Goal: Task Accomplishment & Management: Use online tool/utility

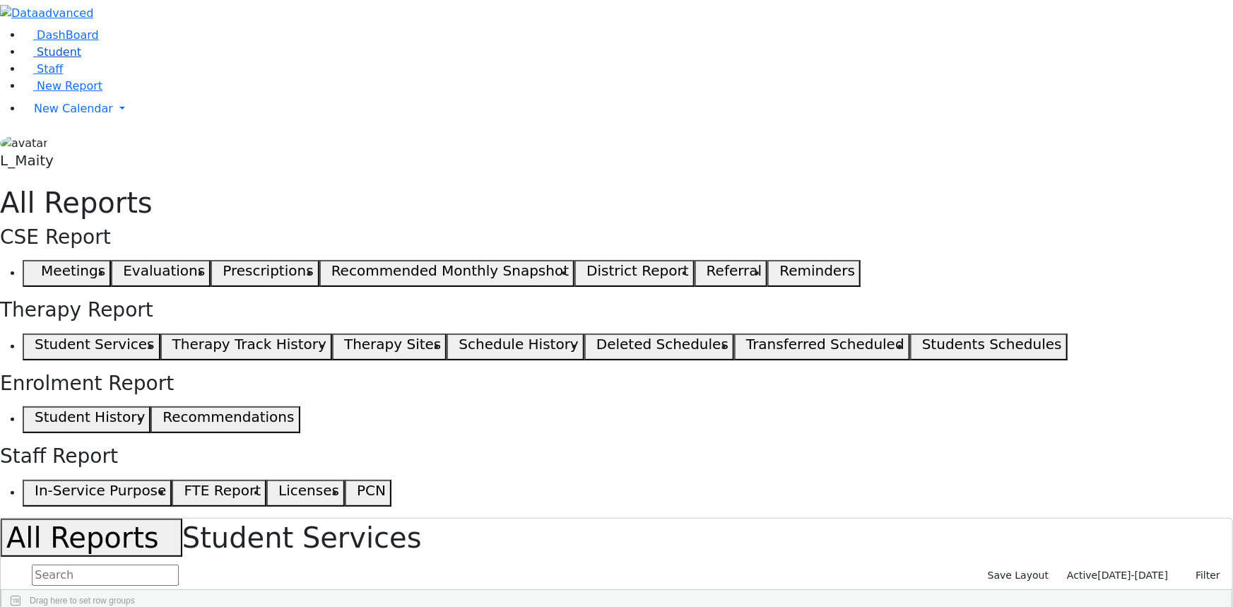
click at [69, 59] on link "Student" at bounding box center [52, 51] width 59 height 13
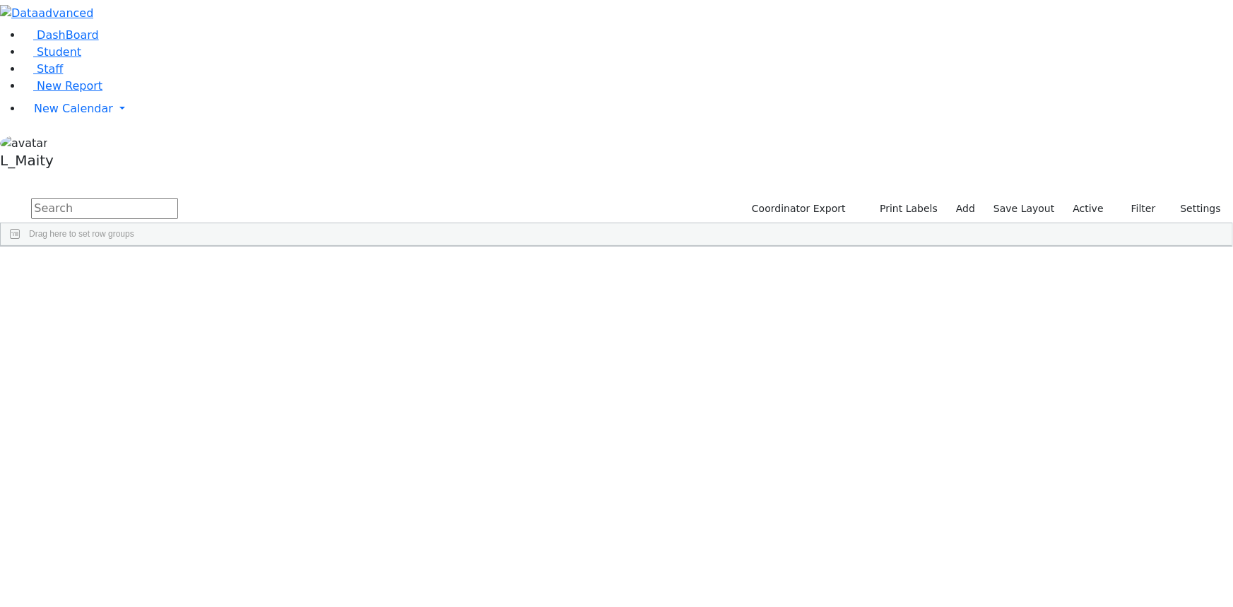
scroll to position [3982, 0]
click at [911, 594] on span "Site" at bounding box center [874, 604] width 71 height 20
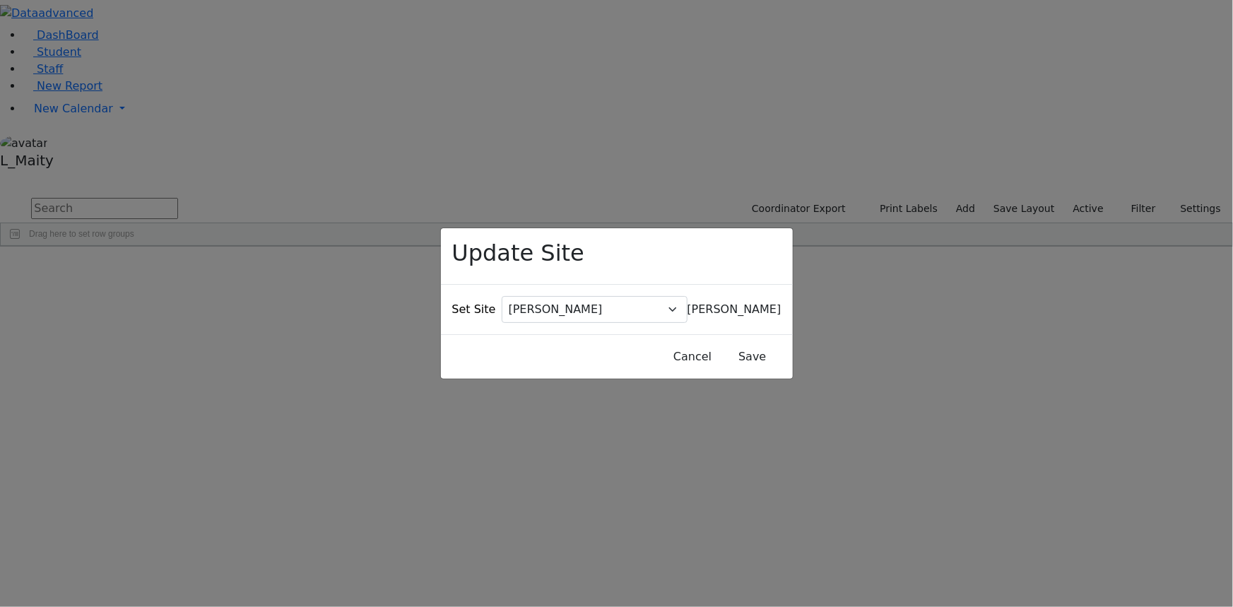
click at [687, 302] on span "[PERSON_NAME]" at bounding box center [734, 308] width 94 height 13
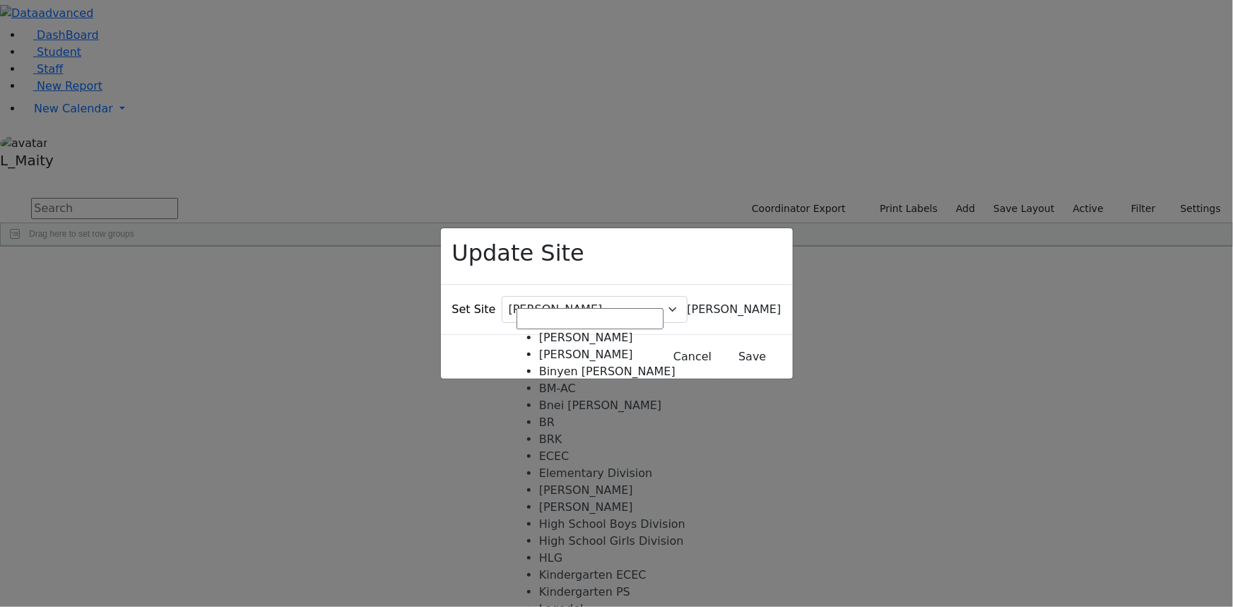
scroll to position [64, 0]
select select "51"
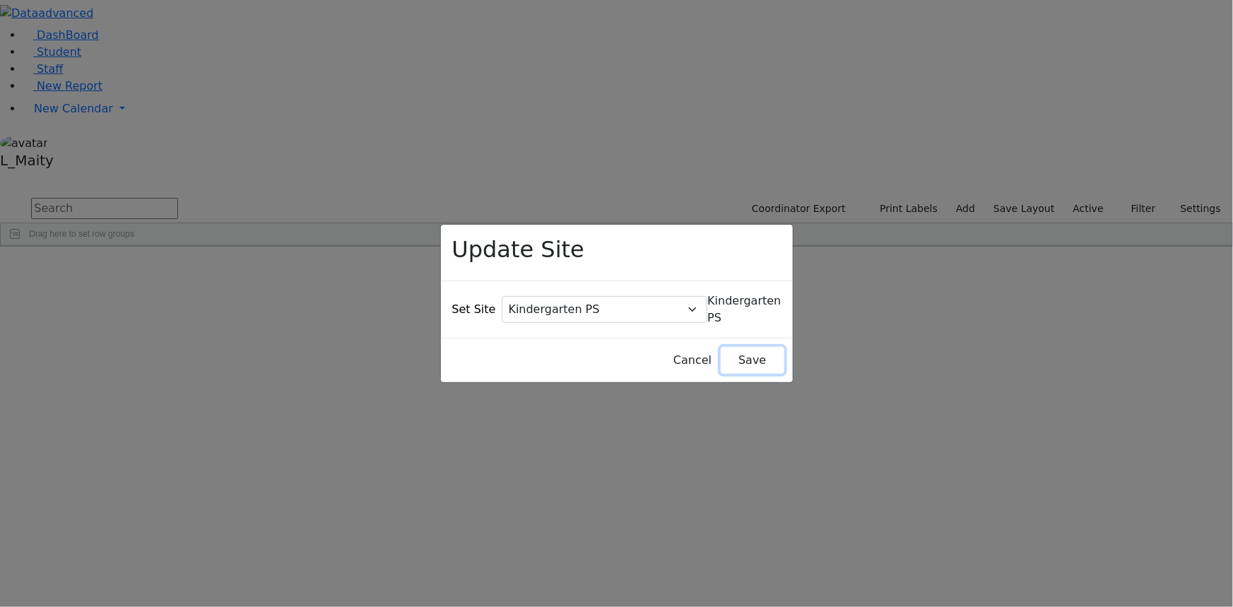
click at [736, 347] on button "Save" at bounding box center [752, 360] width 63 height 27
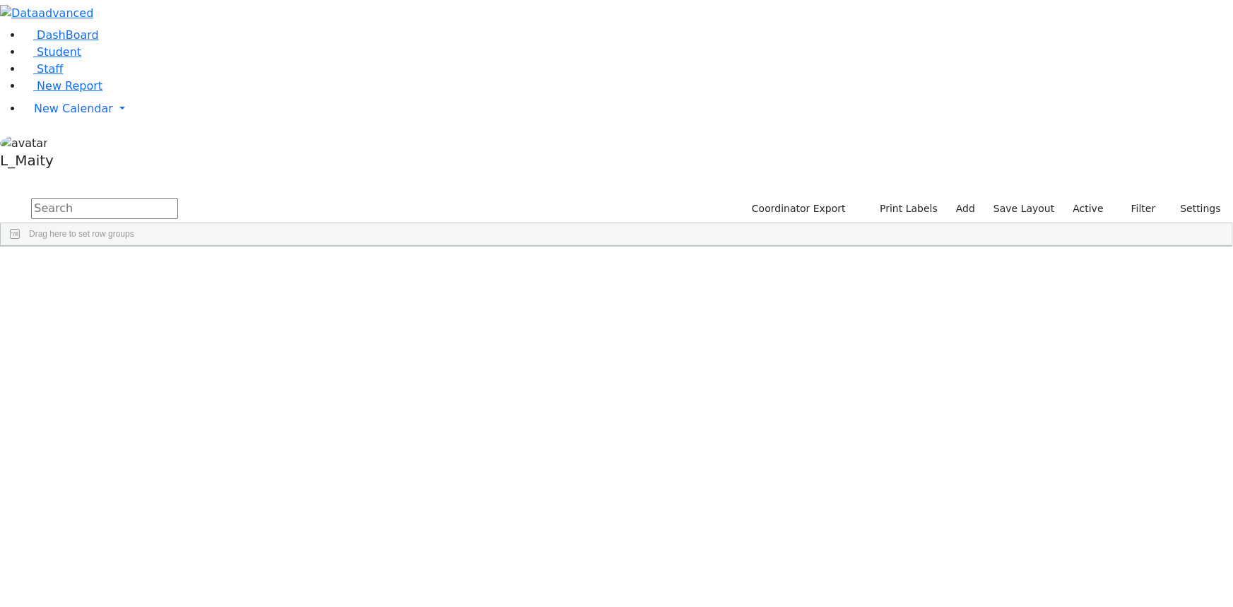
scroll to position [5588, 0]
click at [717, 518] on div "Elementary Division" at bounding box center [677, 527] width 80 height 19
click at [894, 594] on span "Site" at bounding box center [858, 604] width 71 height 20
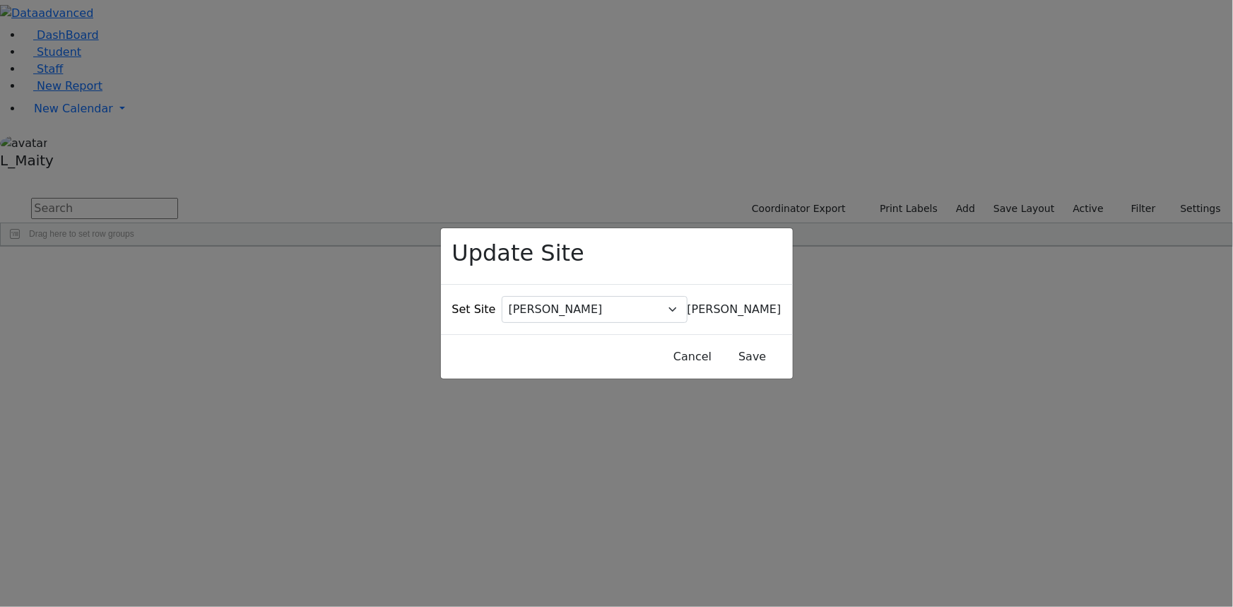
click at [687, 302] on span "[PERSON_NAME]" at bounding box center [734, 308] width 94 height 13
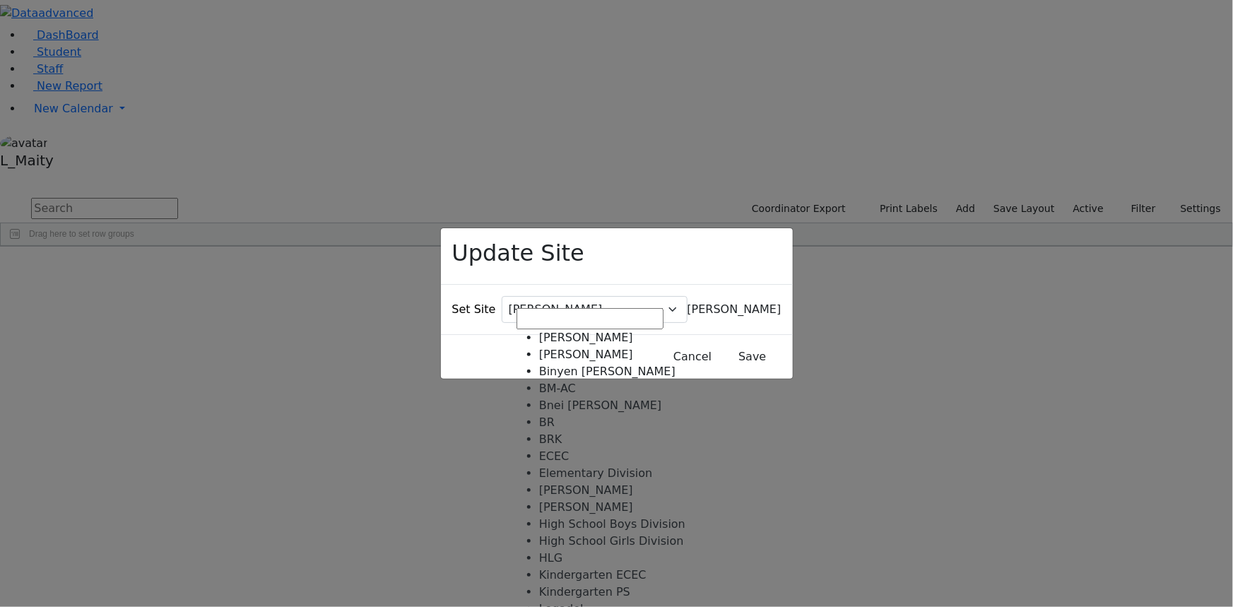
scroll to position [64, 0]
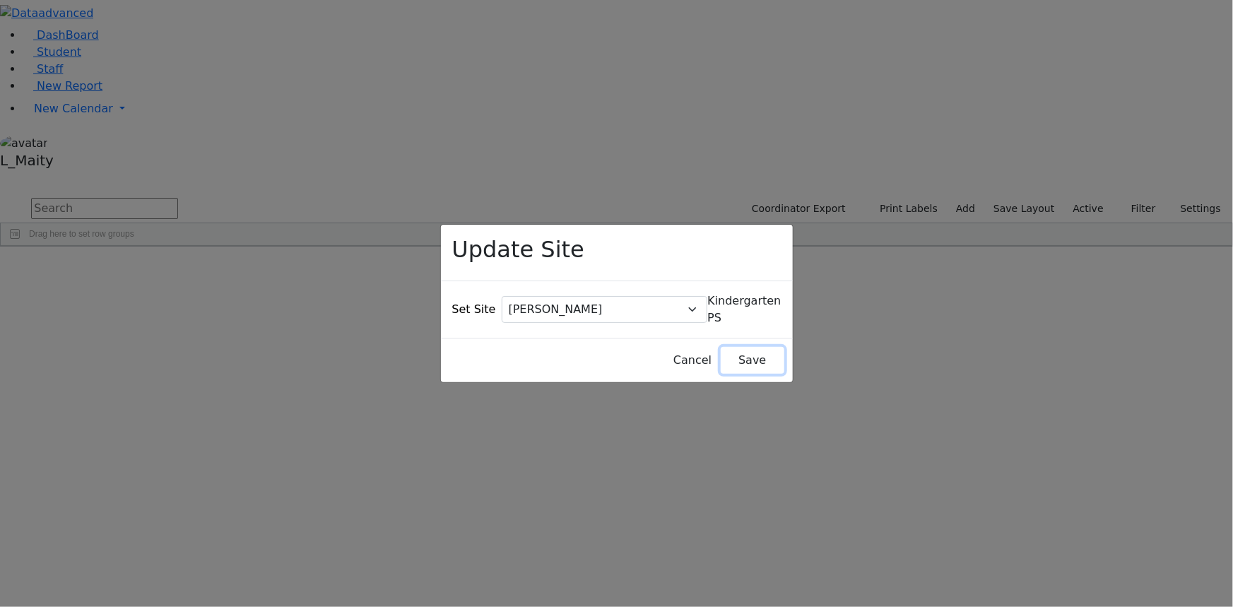
click at [734, 347] on button "Save" at bounding box center [752, 360] width 63 height 27
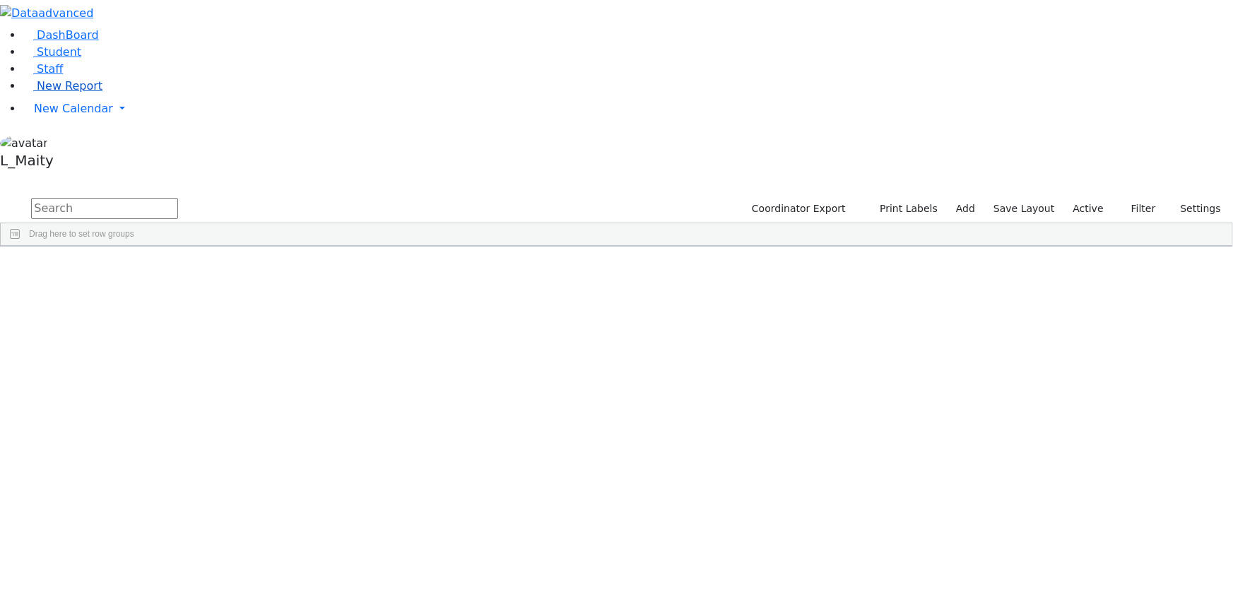
click at [55, 93] on span "New Report" at bounding box center [70, 85] width 66 height 13
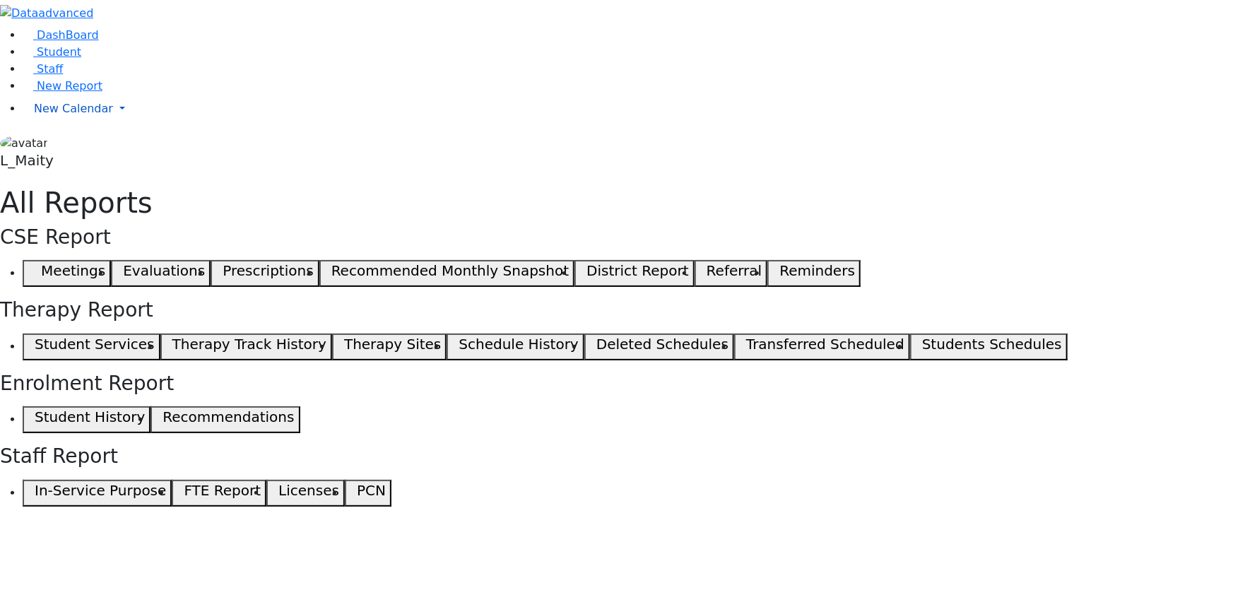
click at [55, 115] on span "New Calendar" at bounding box center [73, 108] width 79 height 13
click at [56, 143] on span "Calendar" at bounding box center [55, 136] width 51 height 13
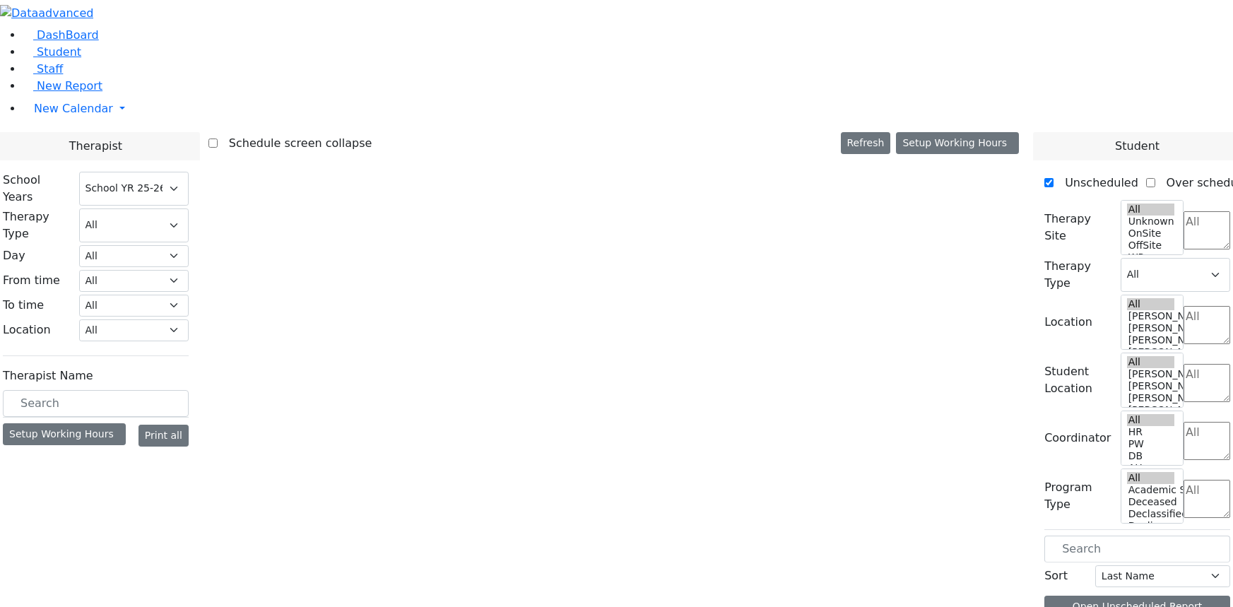
select select "212"
select select "3"
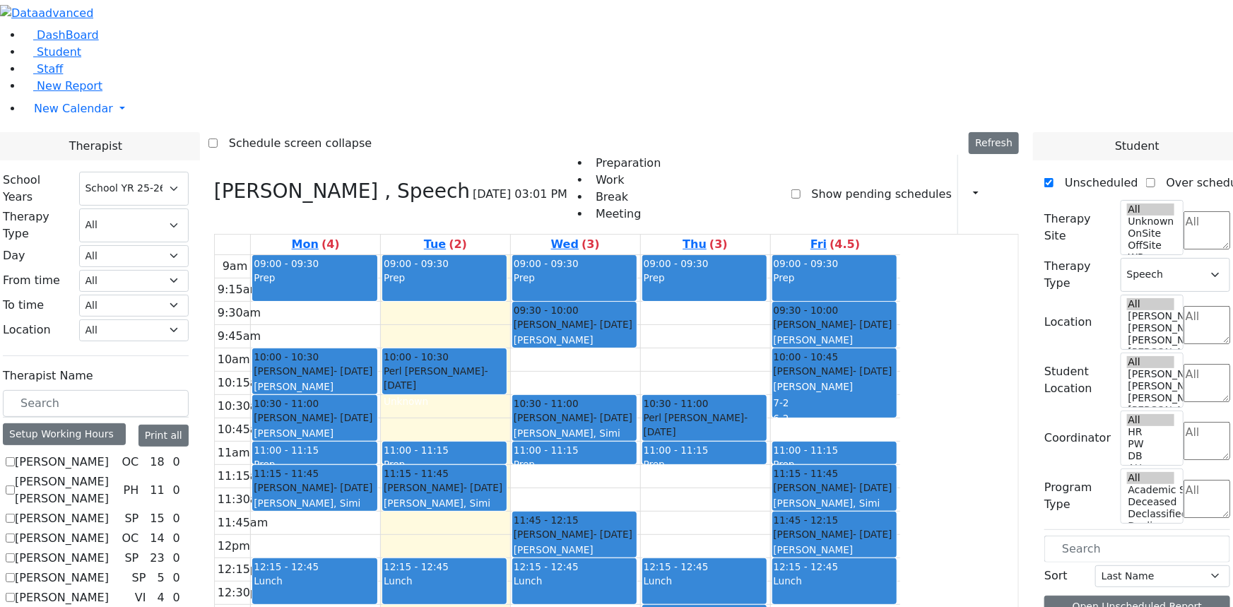
scroll to position [899, 0]
click at [967, 187] on icon "button" at bounding box center [967, 193] width 0 height 13
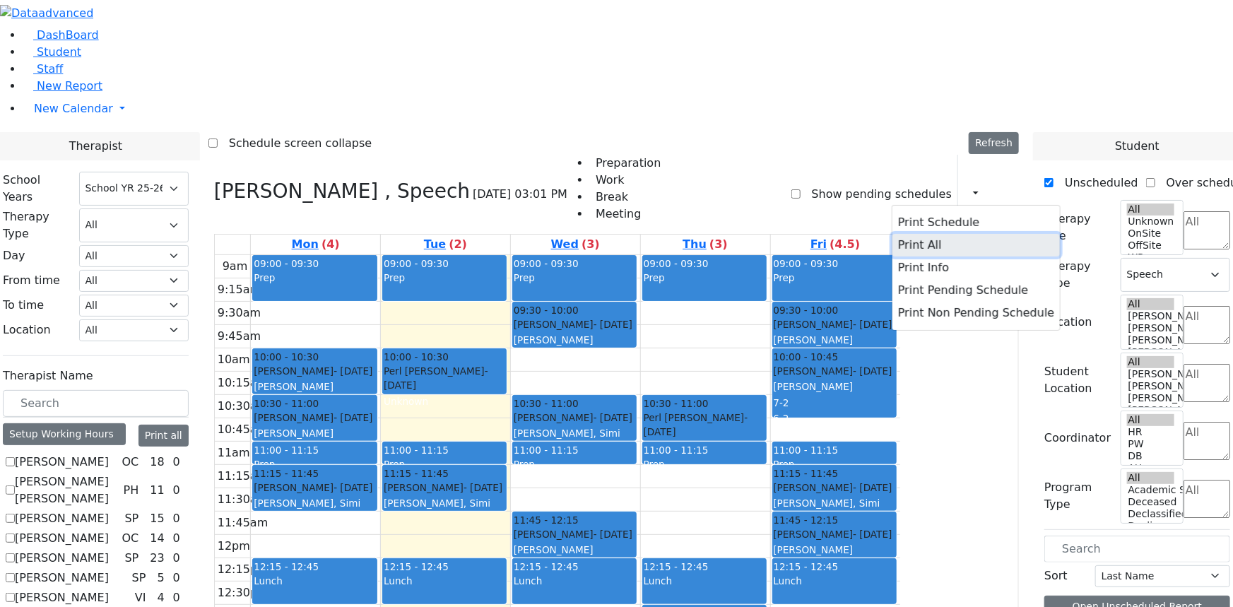
click at [912, 234] on button "Print All" at bounding box center [975, 245] width 167 height 23
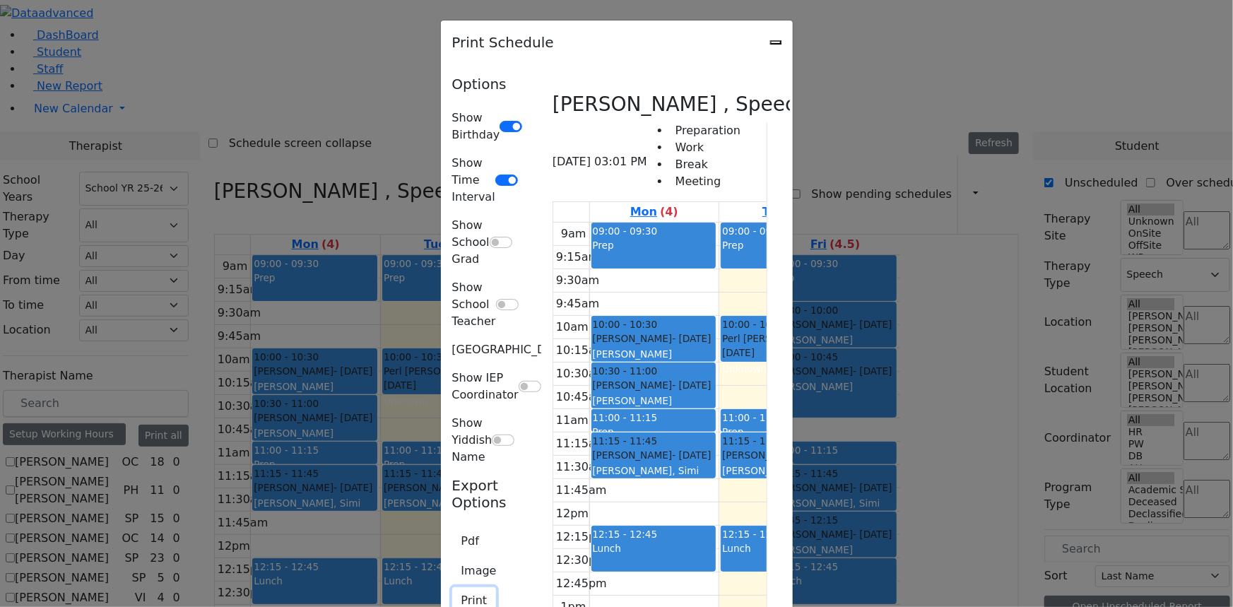
click at [452, 587] on button "Print" at bounding box center [474, 600] width 45 height 27
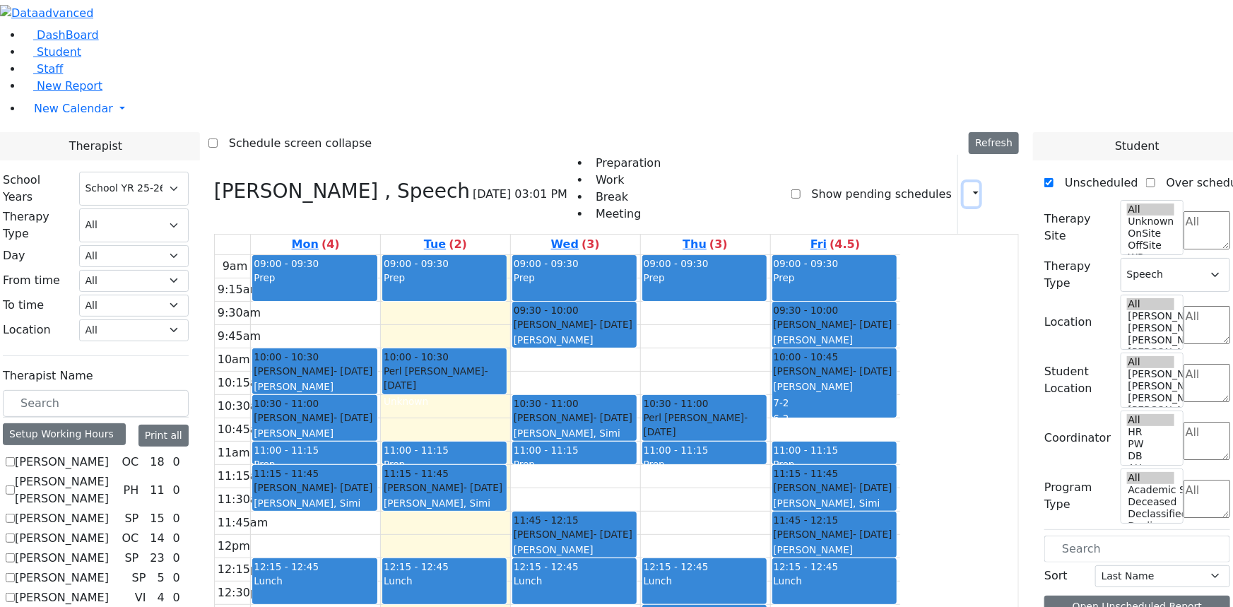
click at [967, 187] on icon "button" at bounding box center [967, 193] width 0 height 13
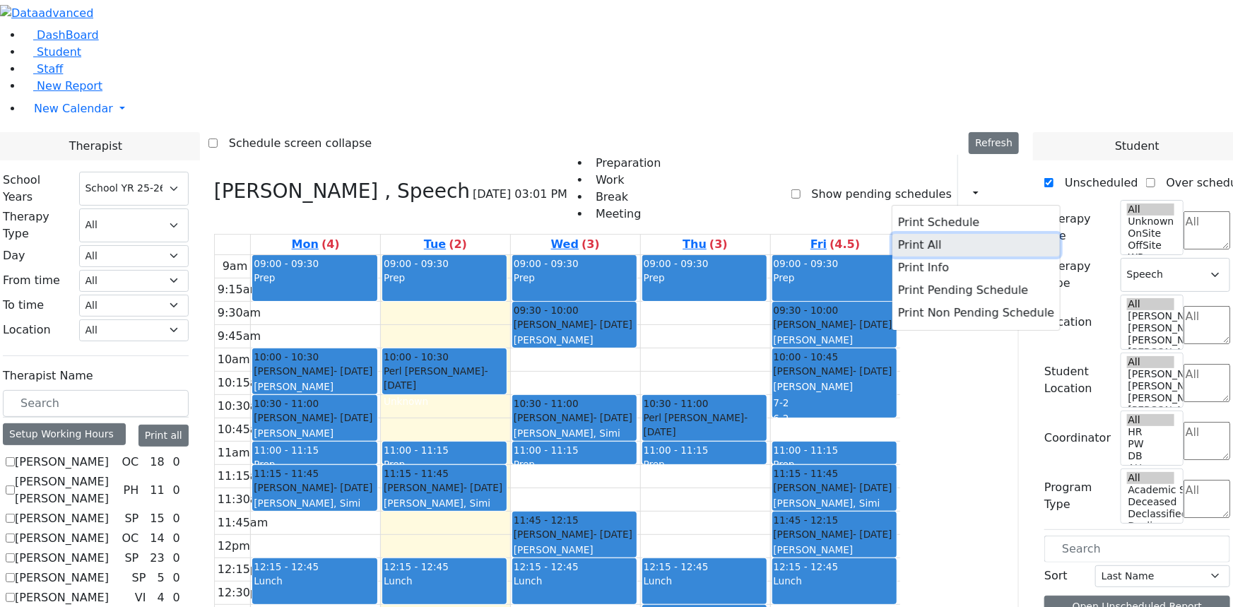
click at [916, 234] on button "Print All" at bounding box center [975, 245] width 167 height 23
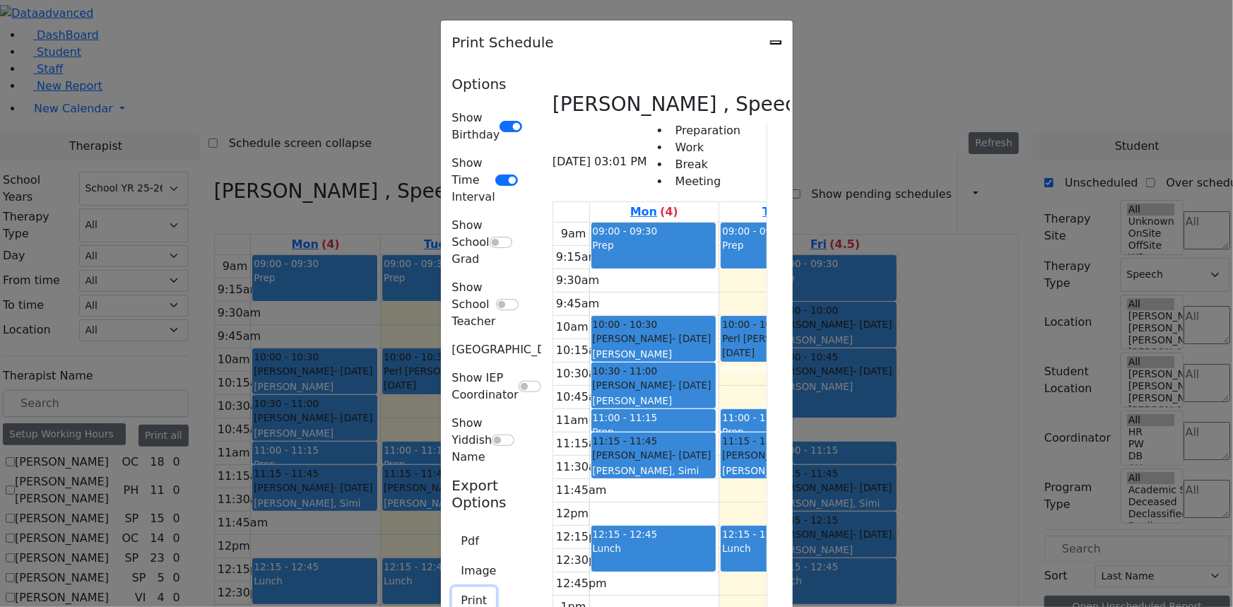
click at [452, 587] on button "Print" at bounding box center [474, 600] width 45 height 27
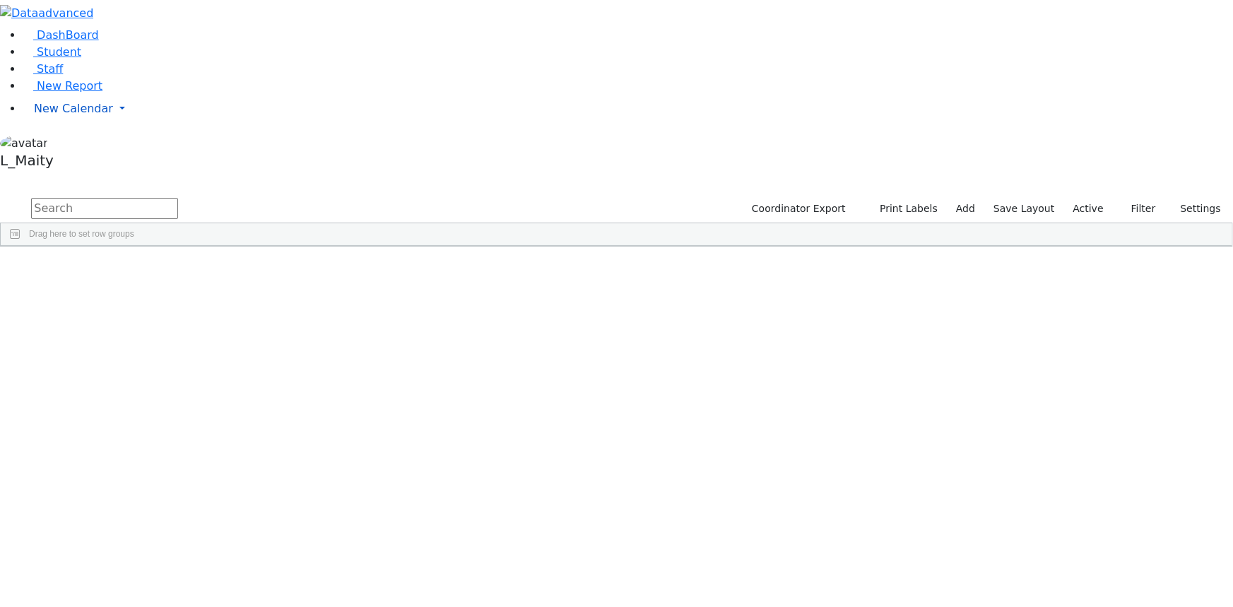
click at [71, 115] on span "New Calendar" at bounding box center [73, 108] width 79 height 13
click at [66, 143] on span "Calendar" at bounding box center [55, 136] width 51 height 13
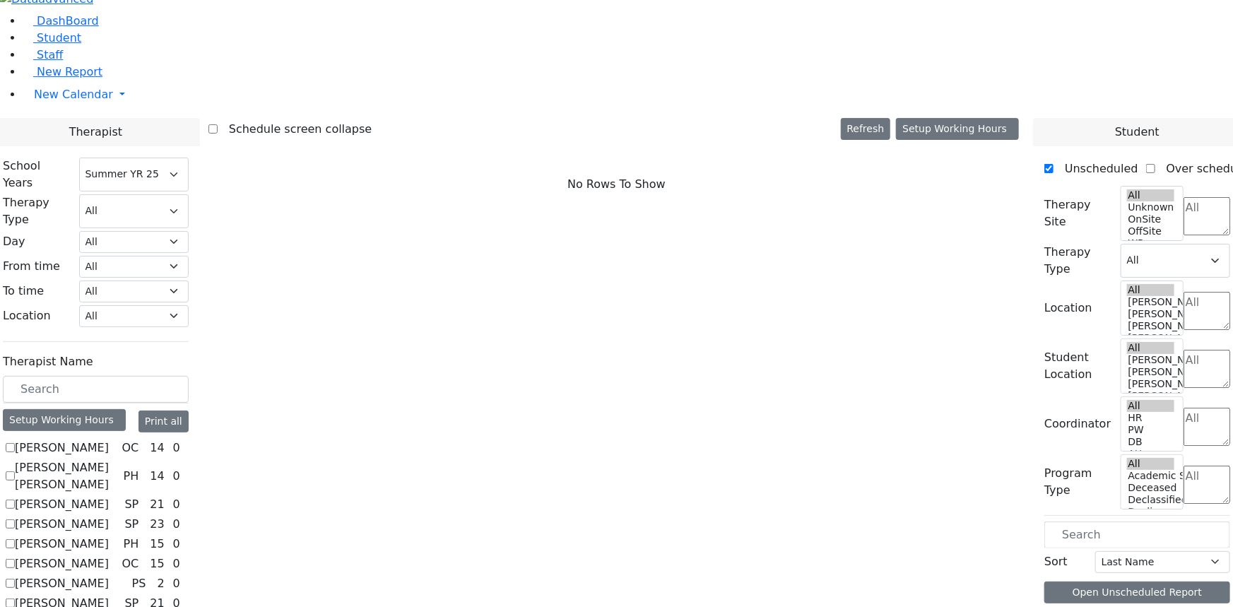
scroll to position [141, 0]
click at [189, 158] on select "Select School [GEOGRAPHIC_DATA] YR 25-26 Summer YR 25 School YR 24-25 Summer YR…" at bounding box center [134, 175] width 110 height 34
select select "212"
click at [189, 158] on select "Select School [GEOGRAPHIC_DATA] YR 25-26 Summer YR 25 School YR 24-25 Summer YR…" at bounding box center [134, 175] width 110 height 34
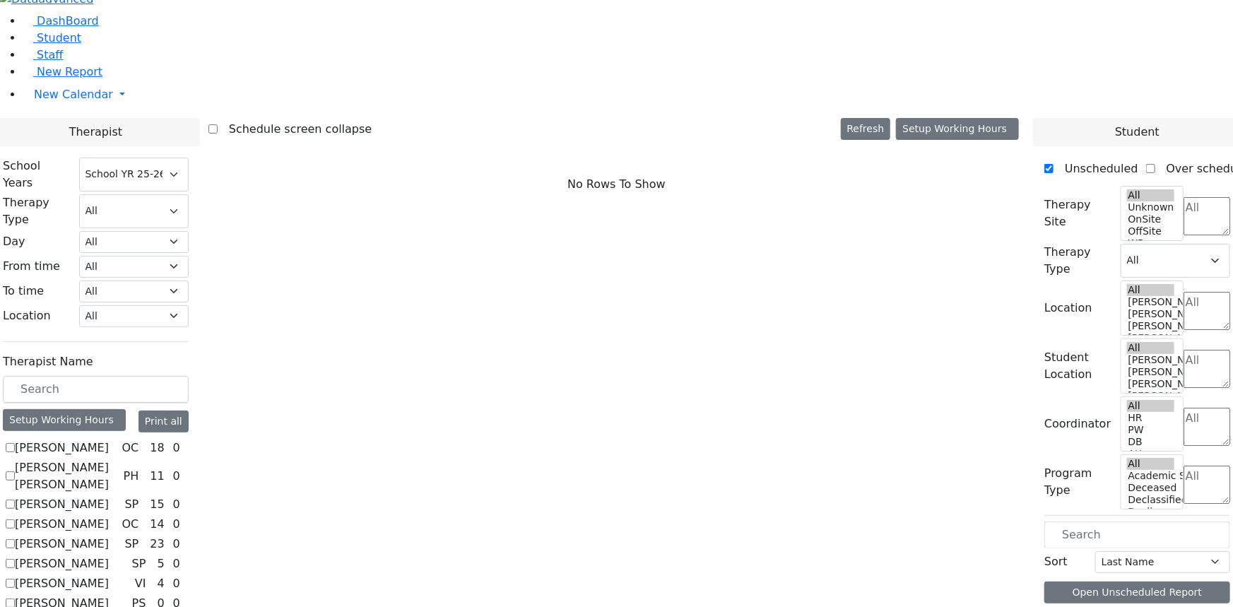
checkbox input "true"
select select "3"
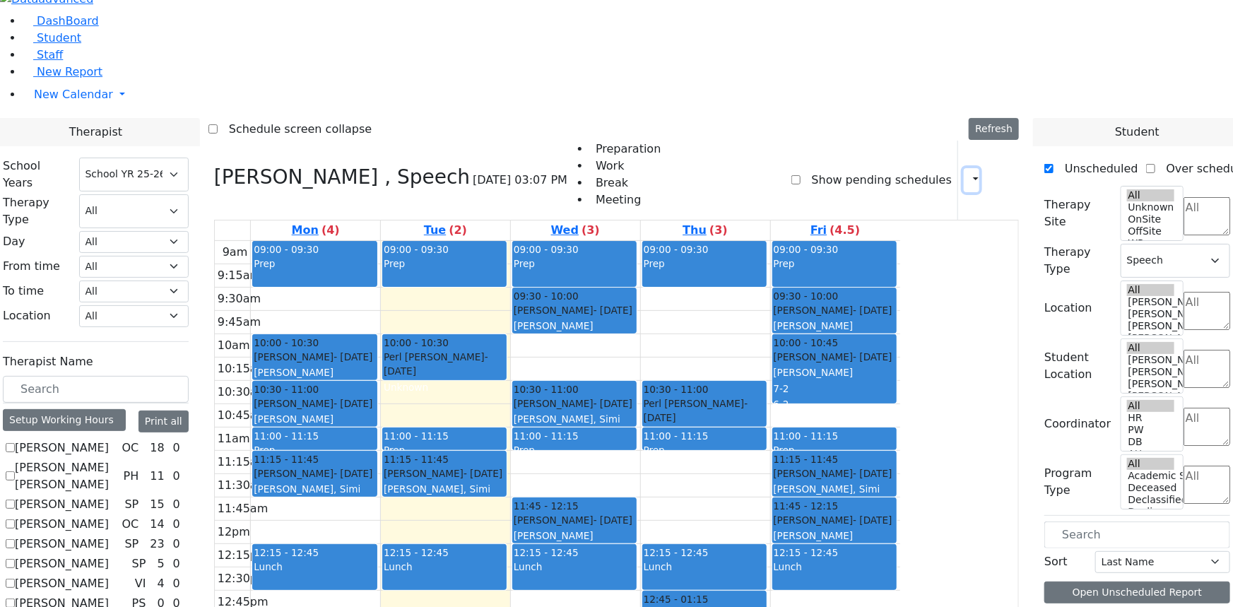
click at [967, 173] on icon "button" at bounding box center [967, 179] width 0 height 13
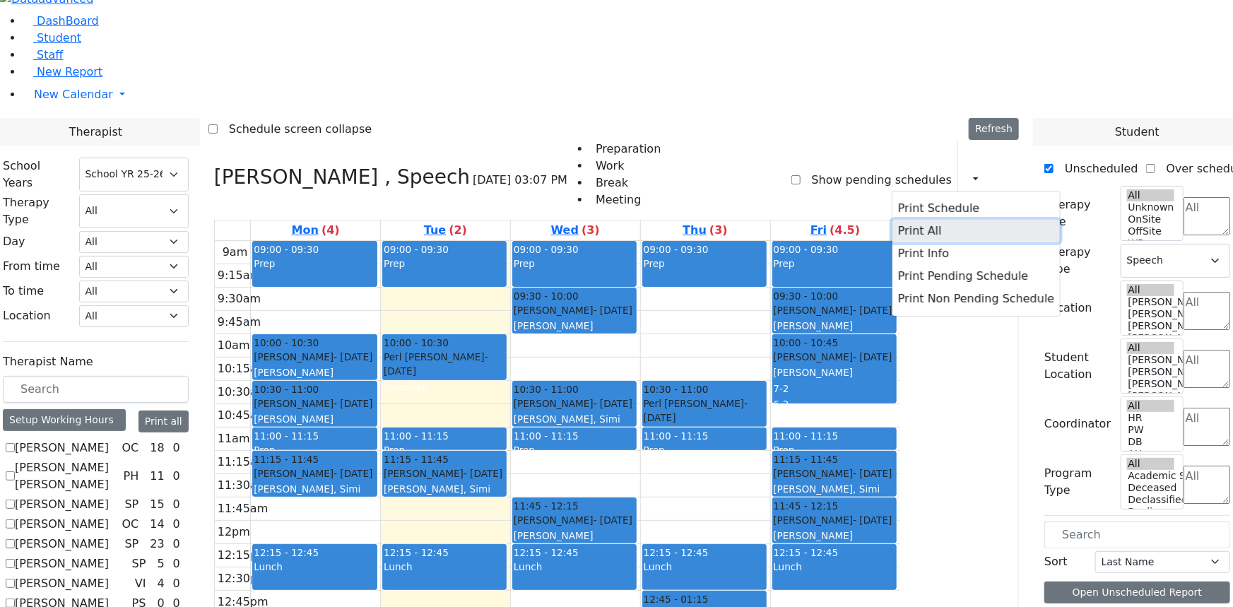
click at [923, 220] on button "Print All" at bounding box center [975, 231] width 167 height 23
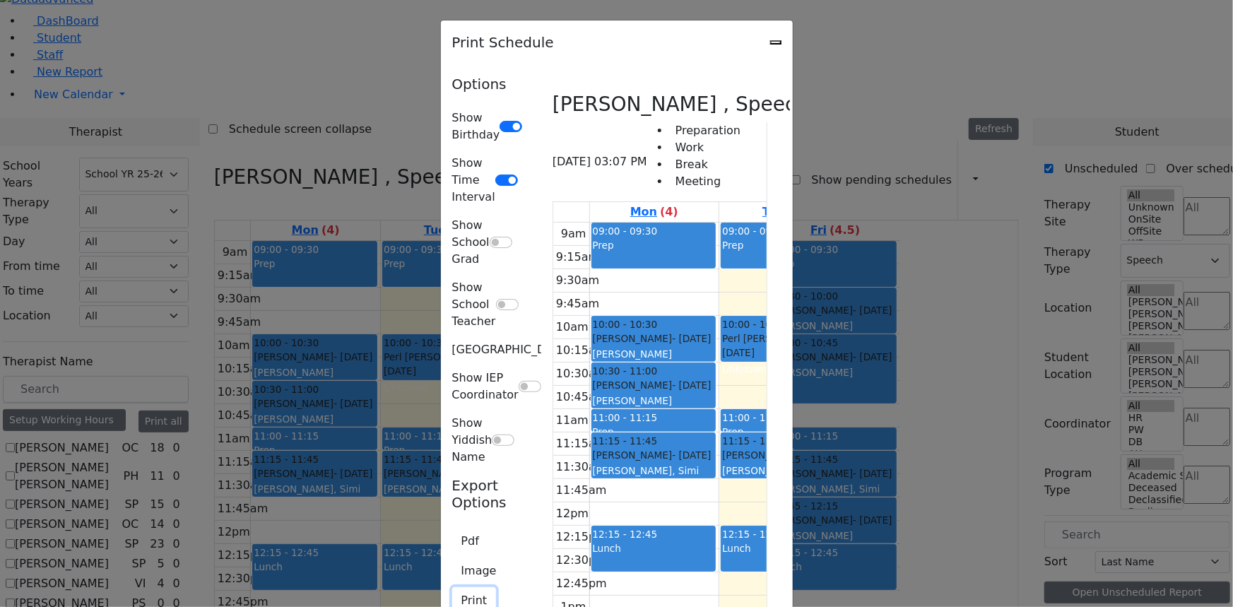
click at [452, 587] on button "Print" at bounding box center [474, 600] width 45 height 27
